Goal: Information Seeking & Learning: Check status

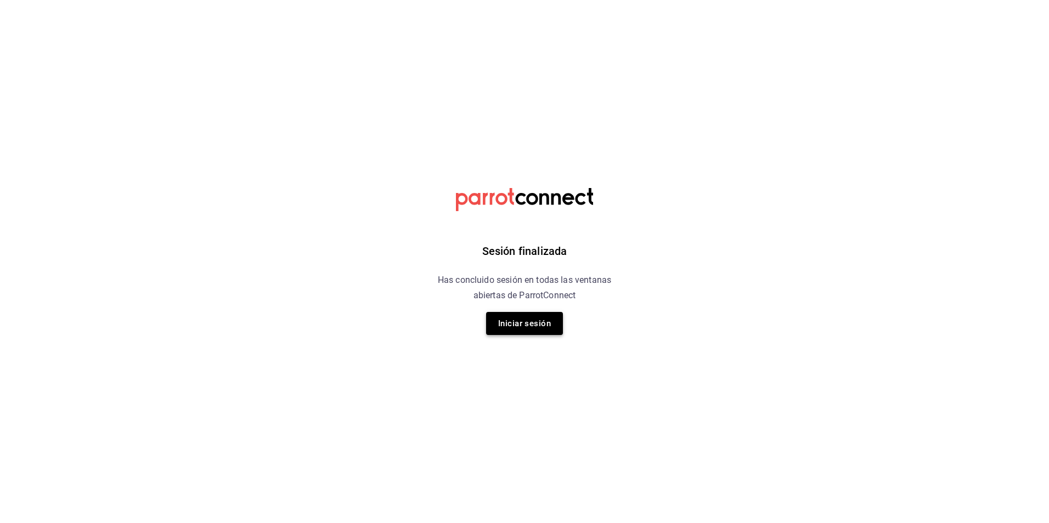
click at [495, 329] on button "Iniciar sesión" at bounding box center [524, 323] width 77 height 23
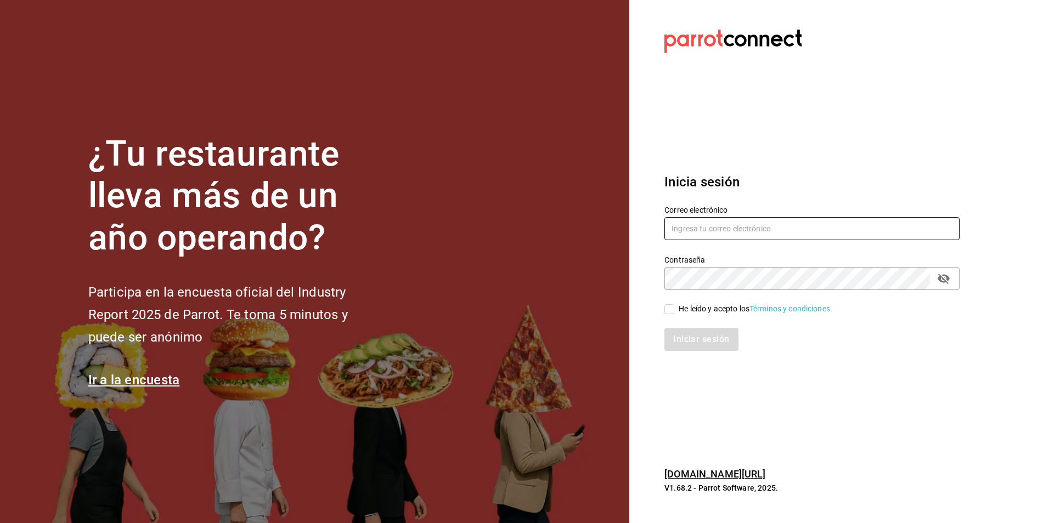
type input "jose.garcia@grupocosteno.com"
click at [667, 312] on input "He leído y acepto los Términos y condiciones." at bounding box center [670, 310] width 10 height 10
checkbox input "true"
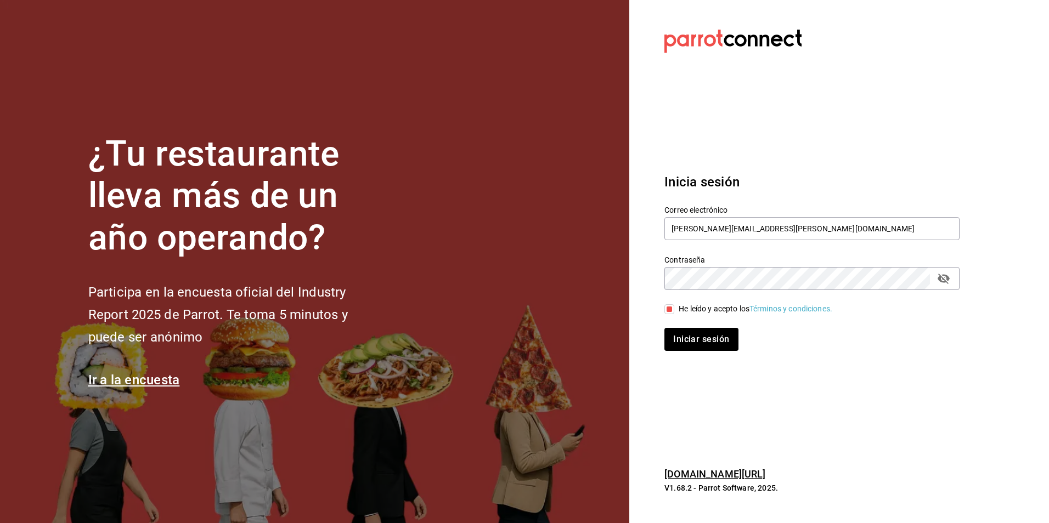
click at [685, 355] on div "Inicia sesión Correo electrónico jose.garcia@grupocosteno.com Contraseña Contra…" at bounding box center [812, 262] width 295 height 206
click at [685, 340] on button "Iniciar sesión" at bounding box center [702, 339] width 75 height 23
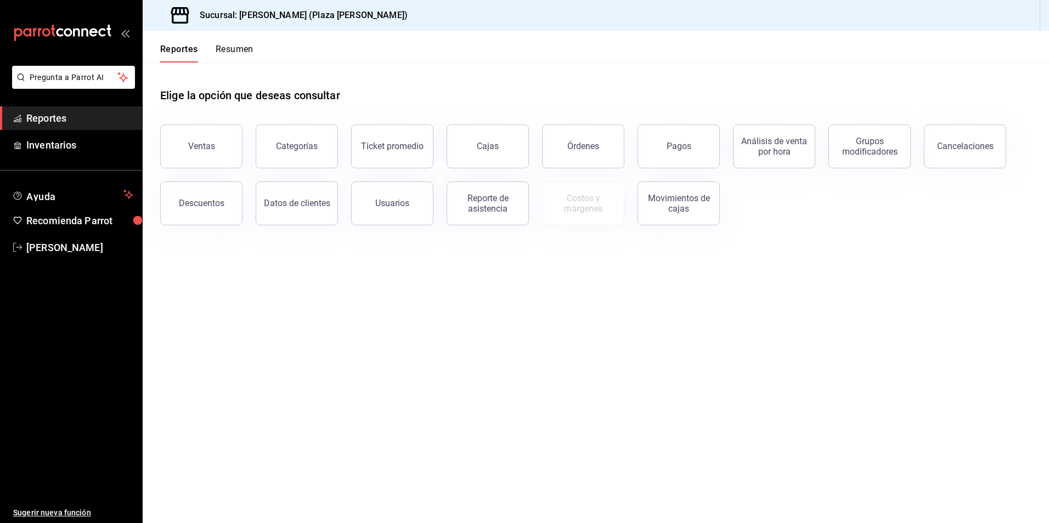
click at [69, 123] on span "Reportes" at bounding box center [79, 118] width 107 height 15
click at [245, 43] on div "Reportes Resumen" at bounding box center [198, 47] width 111 height 32
click at [248, 50] on button "Resumen" at bounding box center [235, 53] width 38 height 19
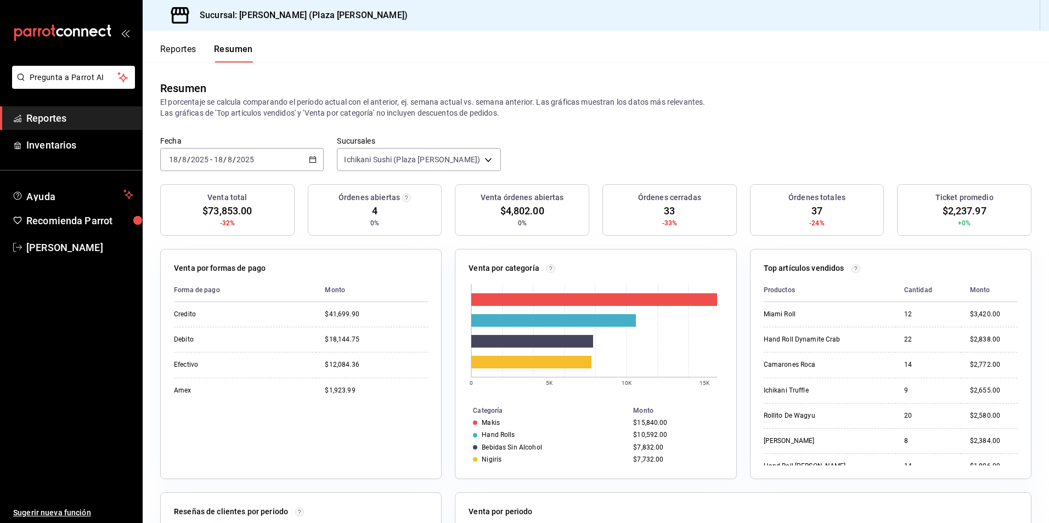
click at [838, 123] on div "Resumen El porcentaje se calcula comparando el período actual con el anterior, …" at bounding box center [596, 100] width 907 height 74
click at [165, 46] on button "Reportes" at bounding box center [178, 53] width 36 height 19
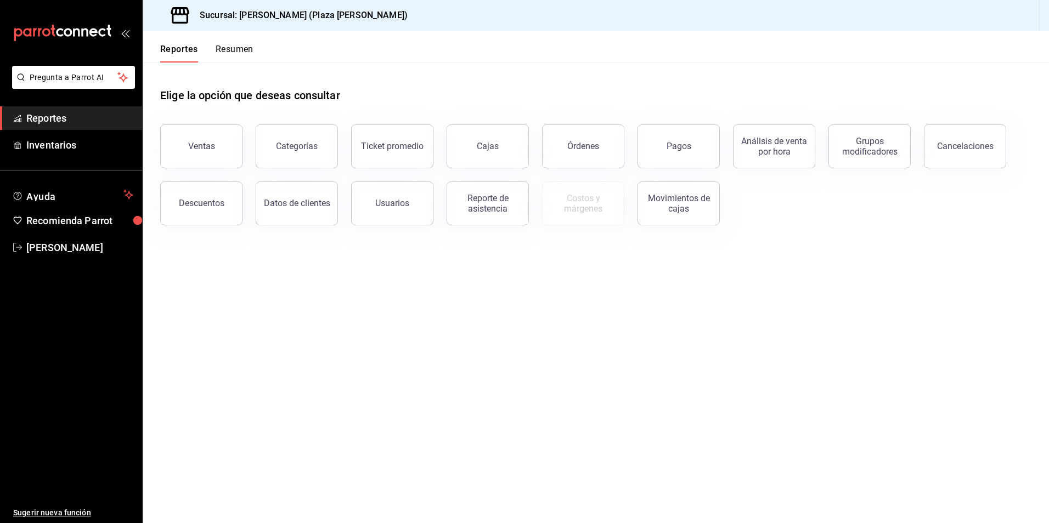
click at [249, 52] on button "Resumen" at bounding box center [235, 53] width 38 height 19
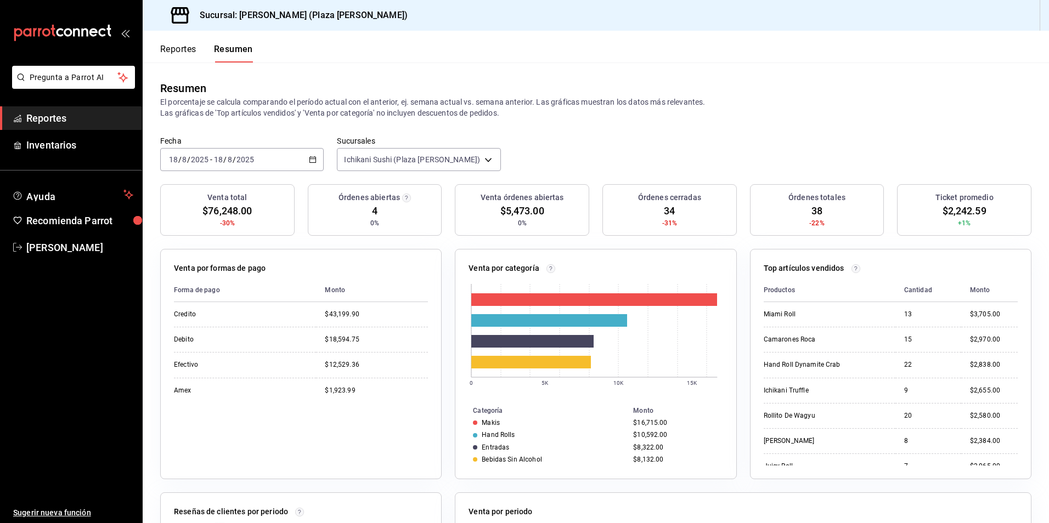
click at [904, 289] on th "Cantidad" at bounding box center [929, 291] width 66 height 24
click at [76, 128] on link "Reportes" at bounding box center [71, 118] width 142 height 24
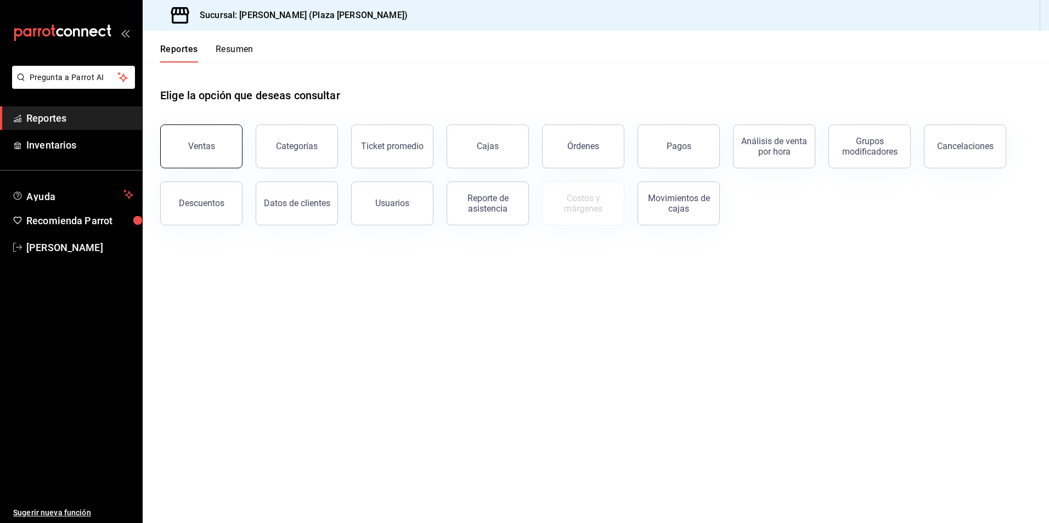
click at [190, 162] on button "Ventas" at bounding box center [201, 147] width 82 height 44
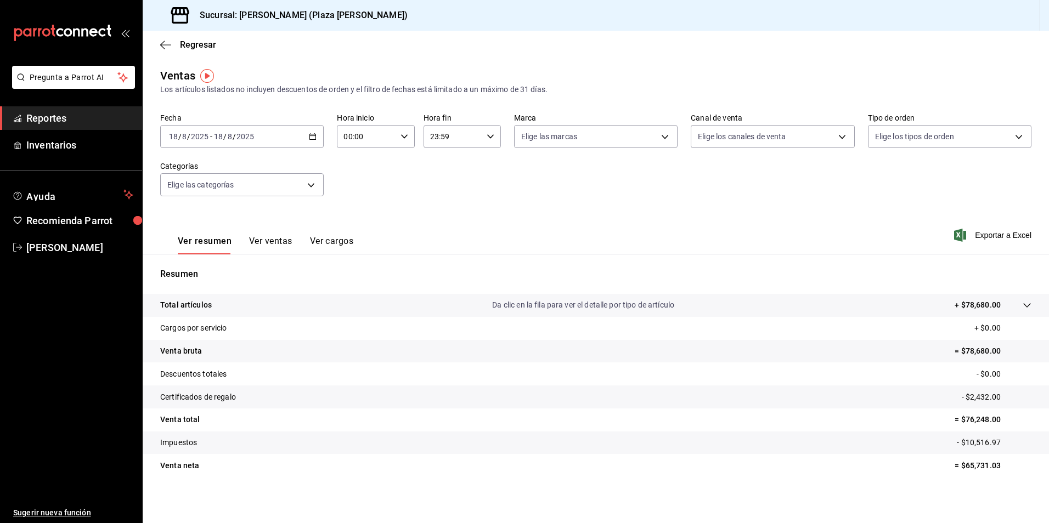
click at [257, 237] on button "Ver ventas" at bounding box center [270, 245] width 43 height 19
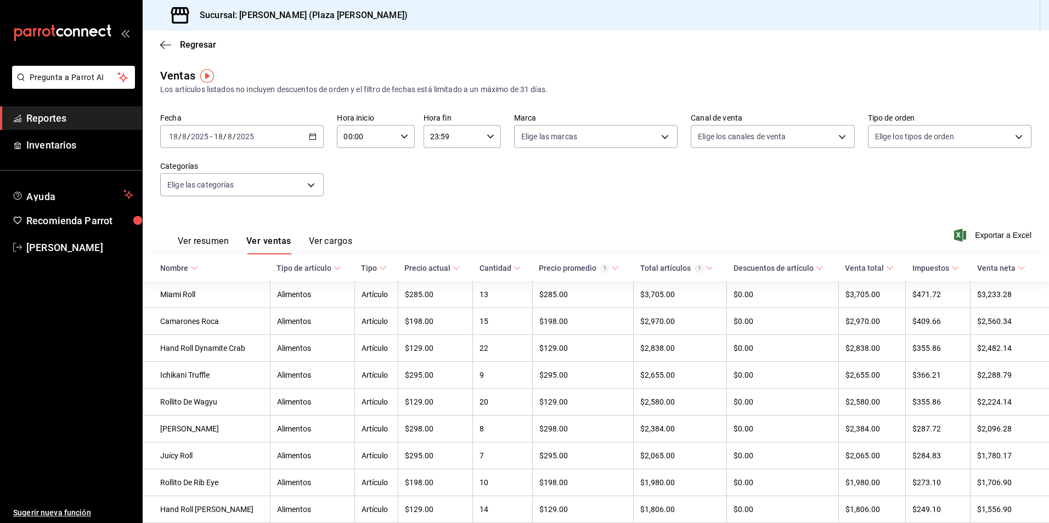
click at [195, 270] on icon at bounding box center [194, 268] width 8 height 8
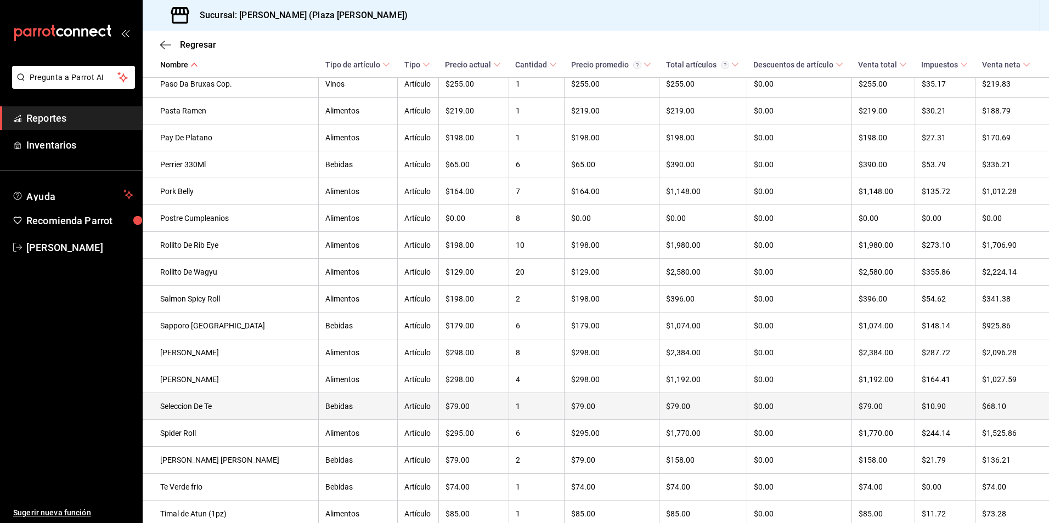
scroll to position [2375, 0]
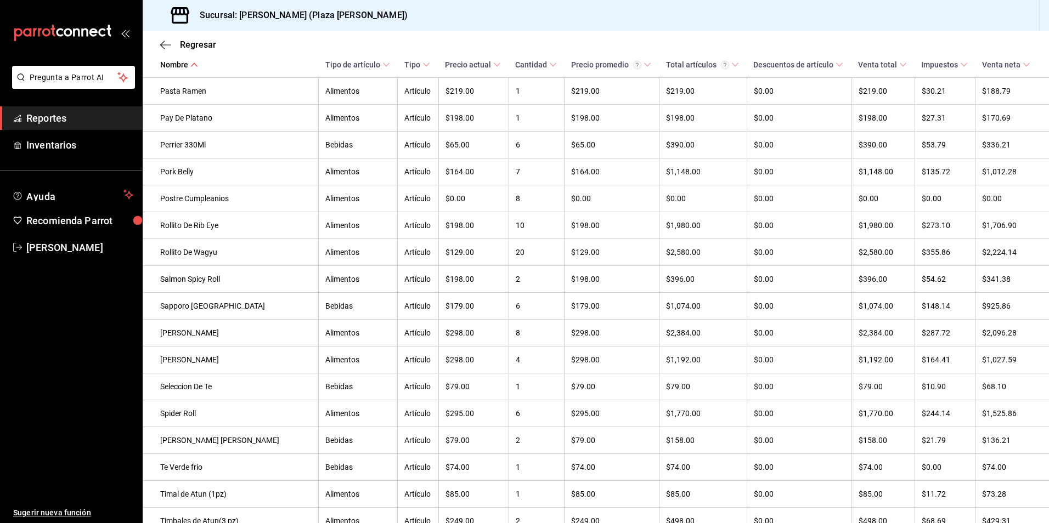
click at [91, 111] on span "Reportes" at bounding box center [79, 118] width 107 height 15
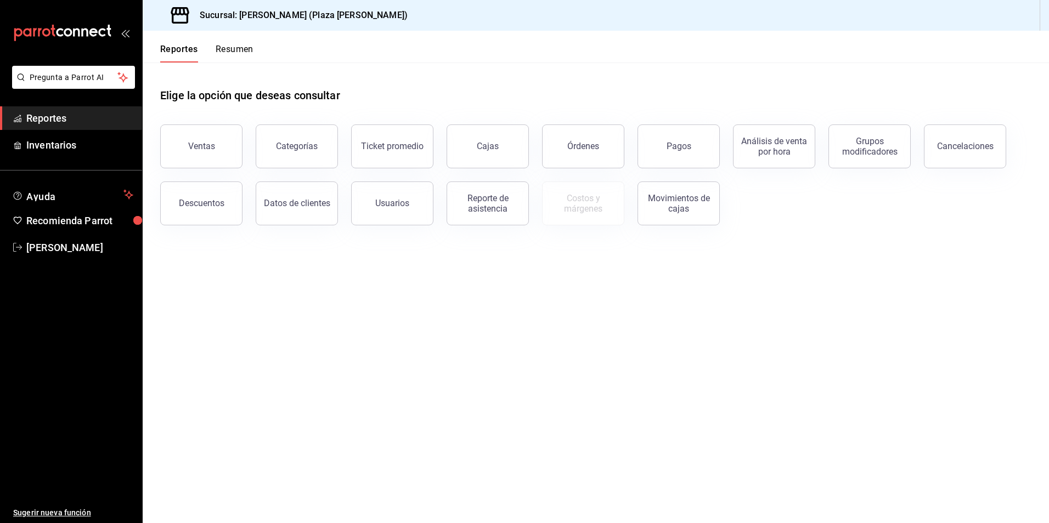
click at [244, 54] on button "Resumen" at bounding box center [235, 53] width 38 height 19
